Goal: Transaction & Acquisition: Purchase product/service

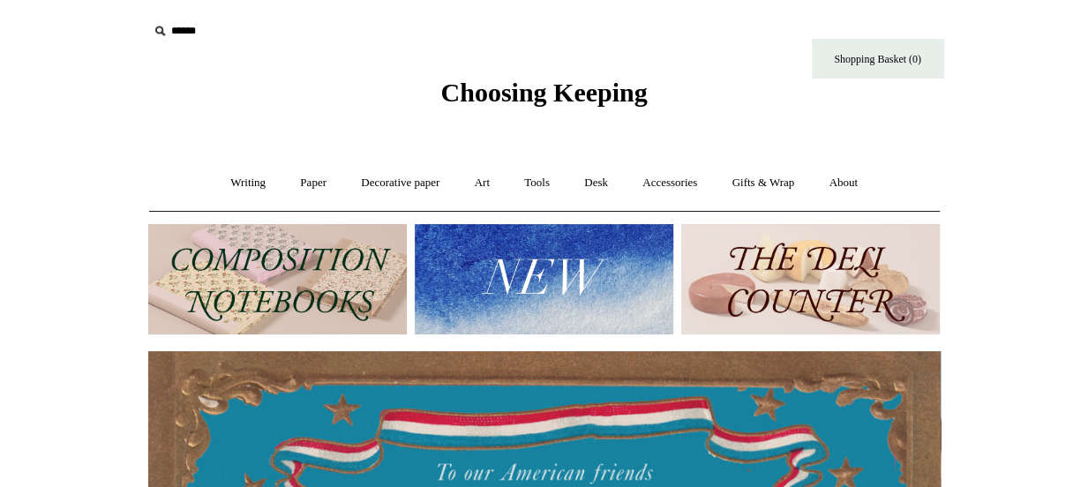
click at [556, 285] on img at bounding box center [544, 279] width 259 height 110
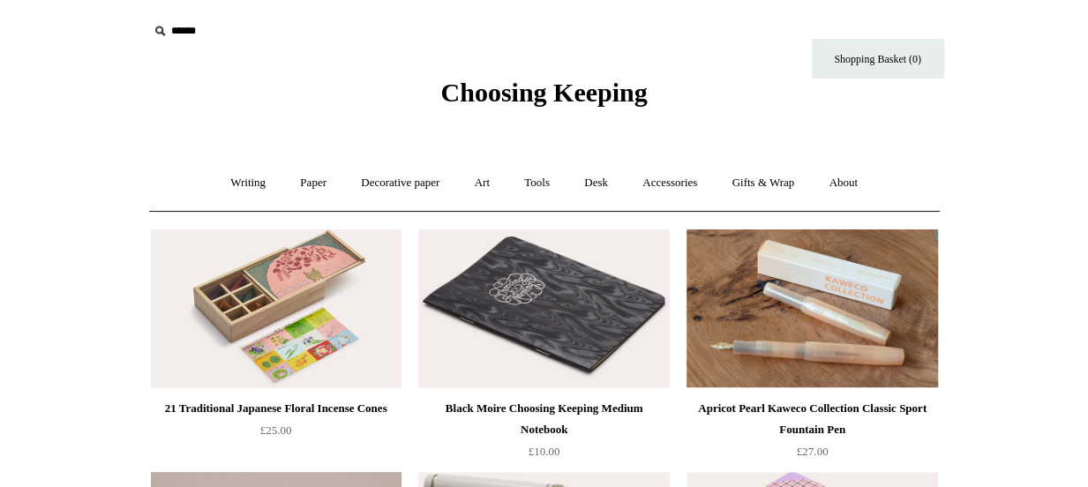
click at [170, 38] on input "text" at bounding box center [256, 31] width 217 height 33
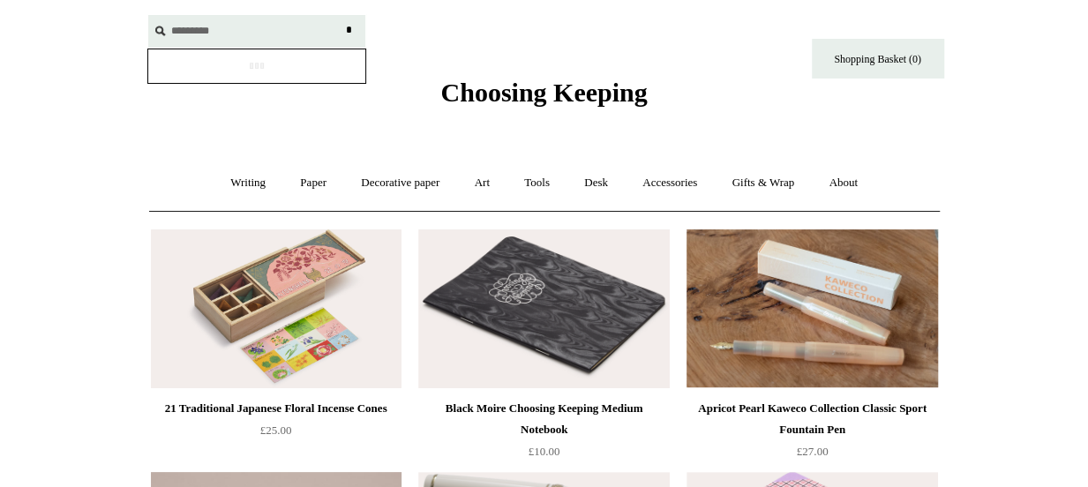
type input "*********"
click at [341, 15] on input "*" at bounding box center [350, 30] width 18 height 31
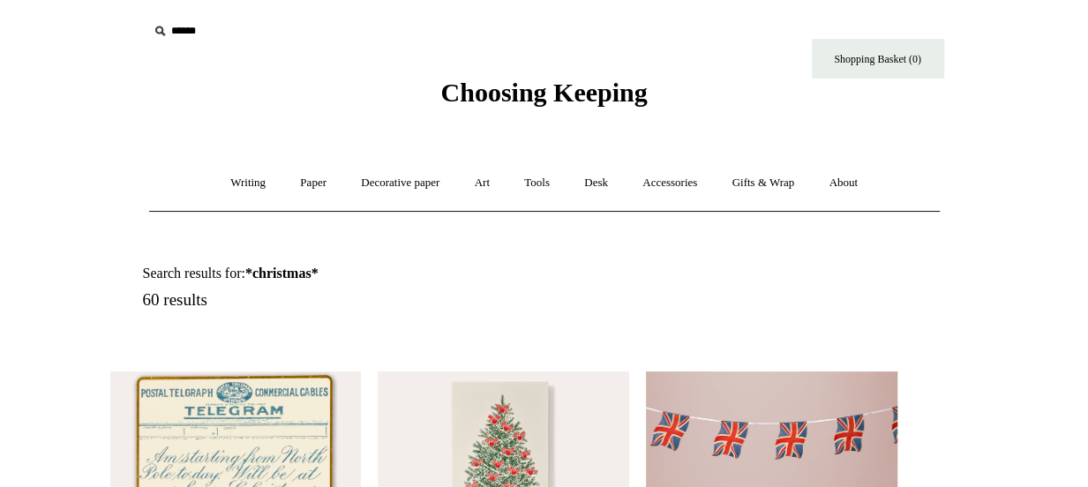
scroll to position [265, 0]
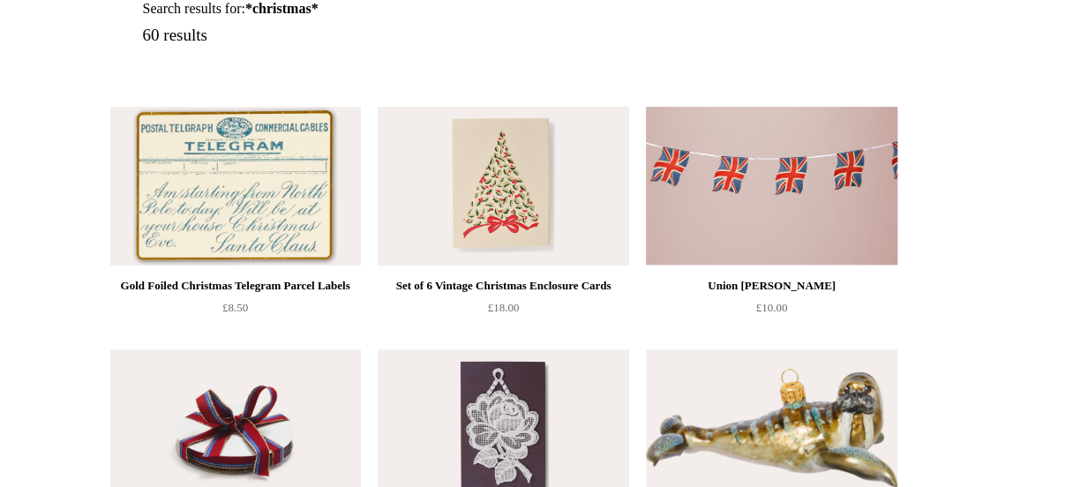
click at [484, 199] on img at bounding box center [503, 186] width 251 height 159
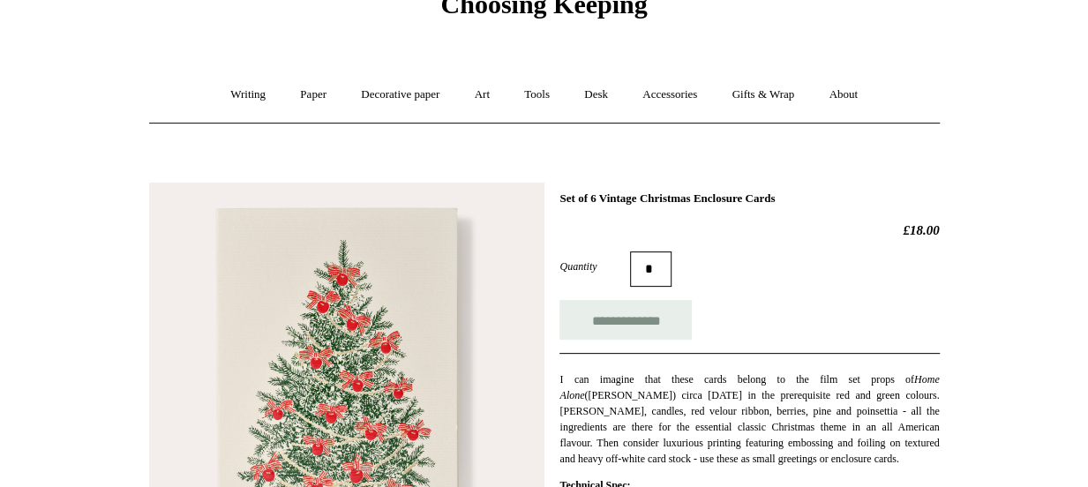
scroll to position [177, 0]
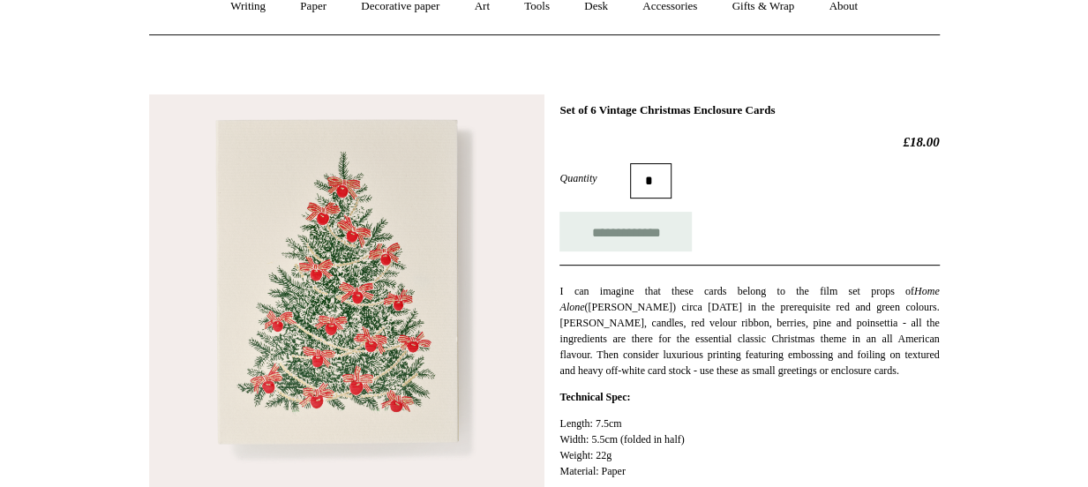
click at [334, 375] on img at bounding box center [346, 291] width 395 height 395
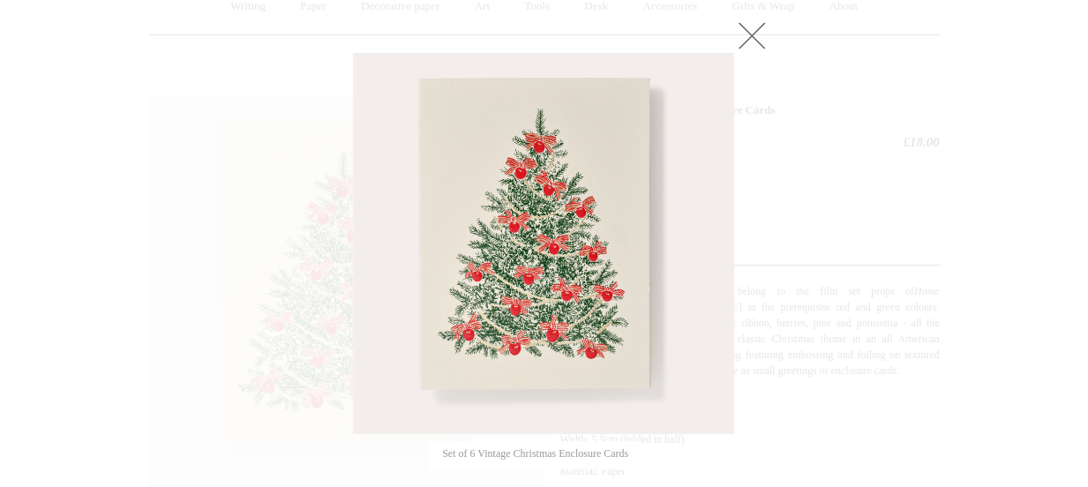
click at [523, 324] on img at bounding box center [544, 244] width 380 height 380
click at [750, 36] on link at bounding box center [751, 35] width 35 height 35
